Goal: Task Accomplishment & Management: Use online tool/utility

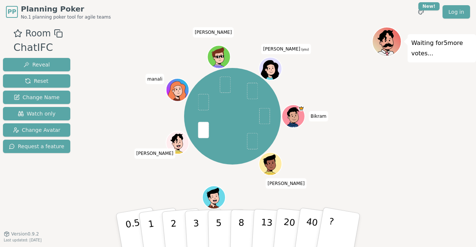
drag, startPoint x: 221, startPoint y: 223, endPoint x: 162, endPoint y: 183, distance: 70.8
click at [162, 183] on div "Bikram Prakhar K Vignesh manali Sandy komal (you)" at bounding box center [232, 116] width 279 height 152
click at [217, 219] on p "5" at bounding box center [219, 230] width 6 height 40
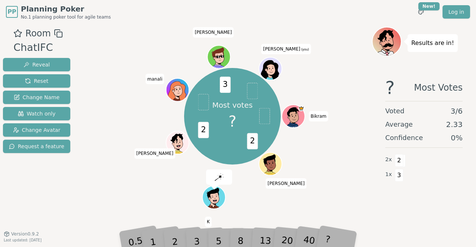
click at [120, 180] on div "Most votes ? 2 2 3 Bikram Prakhar K Vignesh manali Sandy komal (you)" at bounding box center [232, 116] width 279 height 152
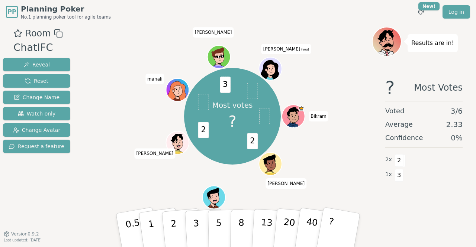
click at [174, 236] on p "2" at bounding box center [175, 238] width 10 height 41
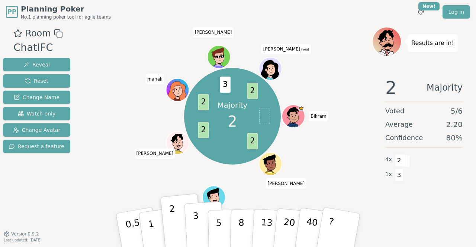
click at [198, 228] on p "3" at bounding box center [197, 231] width 8 height 41
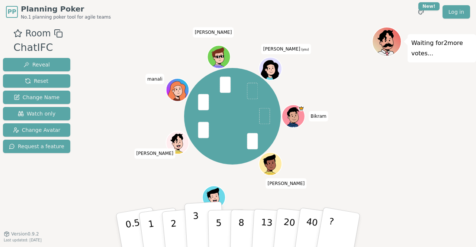
click at [199, 228] on button "3" at bounding box center [204, 231] width 41 height 58
